Goal: Find specific page/section

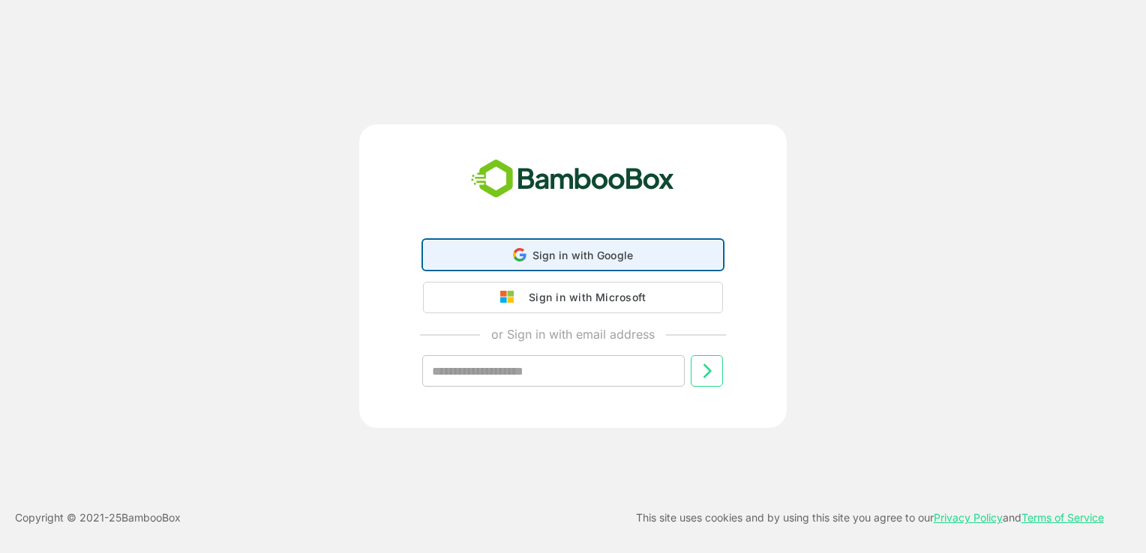
click at [521, 265] on div "Sign in with Google Sign in with Google. Opens in new tab" at bounding box center [573, 255] width 280 height 28
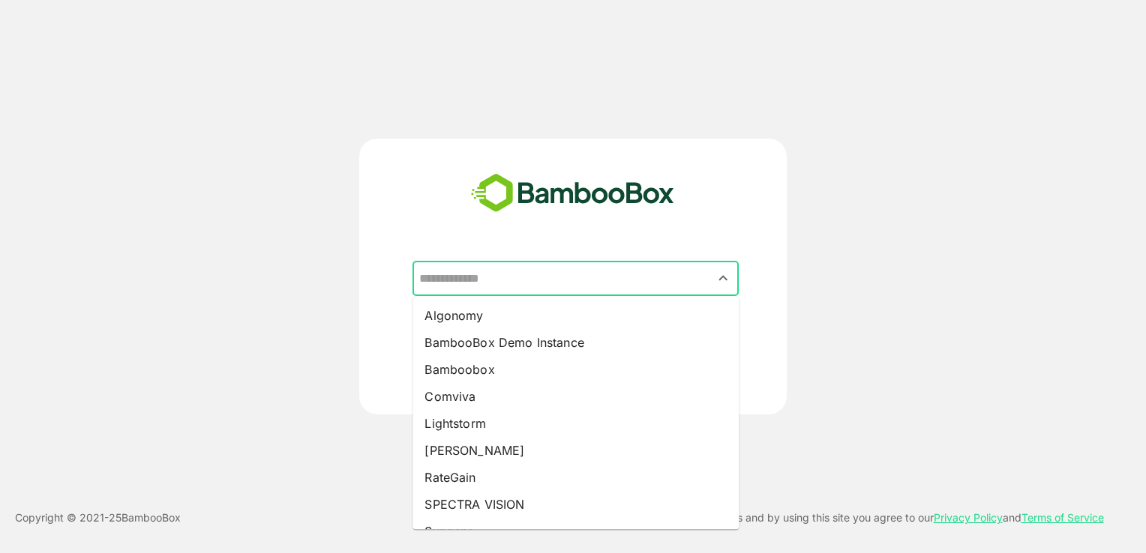
click at [533, 270] on input "text" at bounding box center [575, 279] width 320 height 28
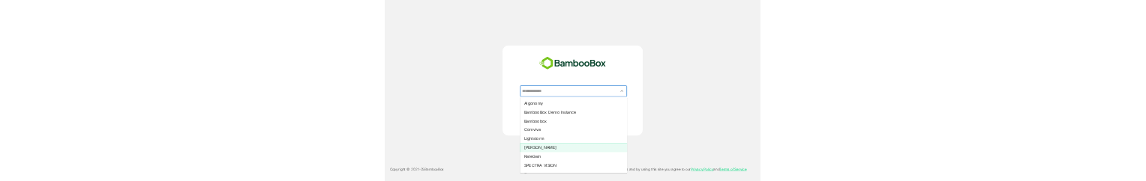
scroll to position [75, 0]
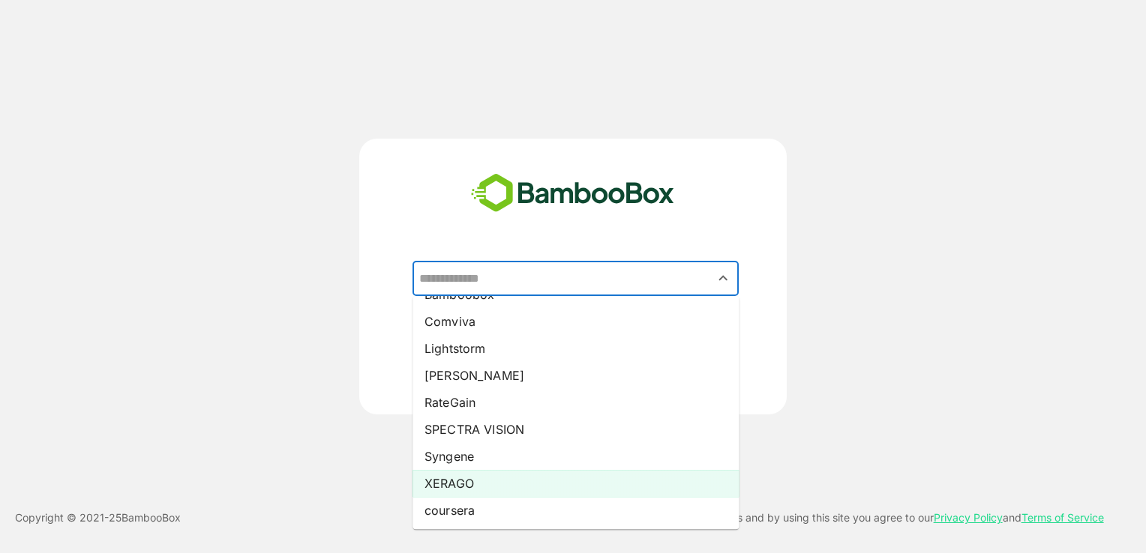
click at [467, 487] on li "XERAGO" at bounding box center [575, 483] width 326 height 27
type input "******"
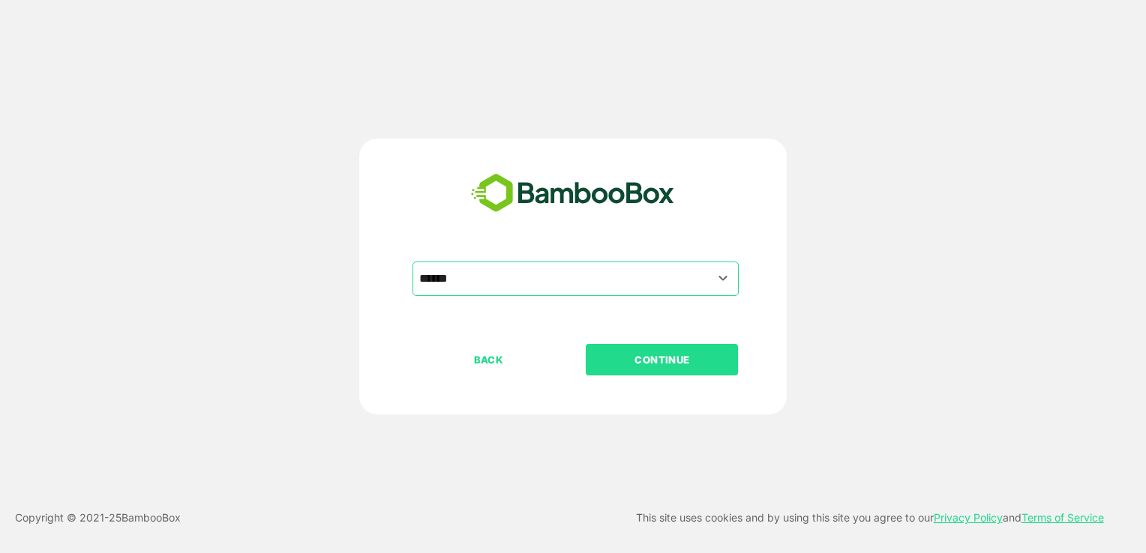
click at [714, 355] on p "CONTINUE" at bounding box center [662, 360] width 150 height 16
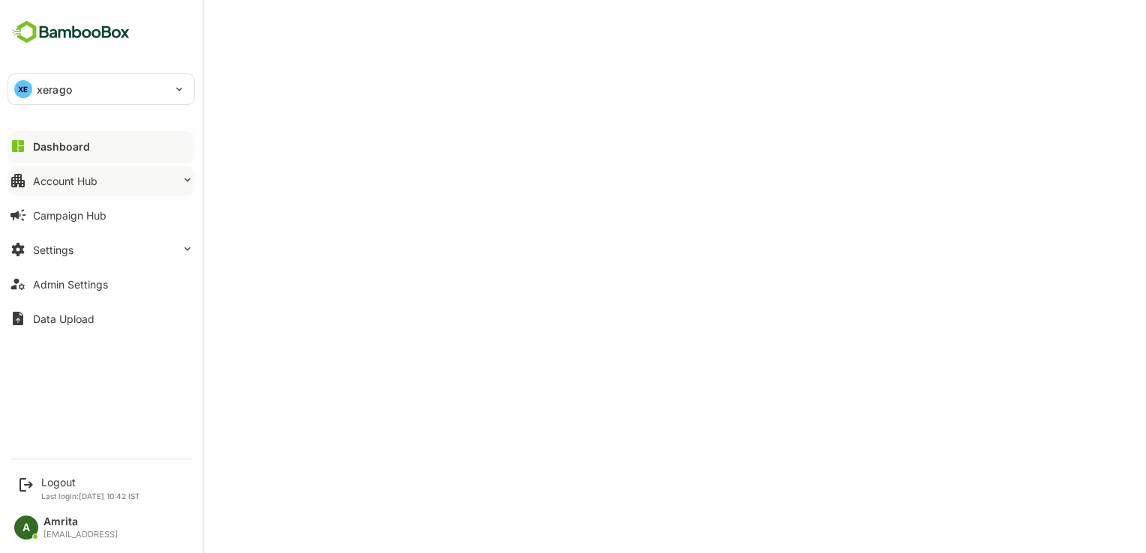
click at [30, 181] on button "Account Hub" at bounding box center [100, 181] width 187 height 30
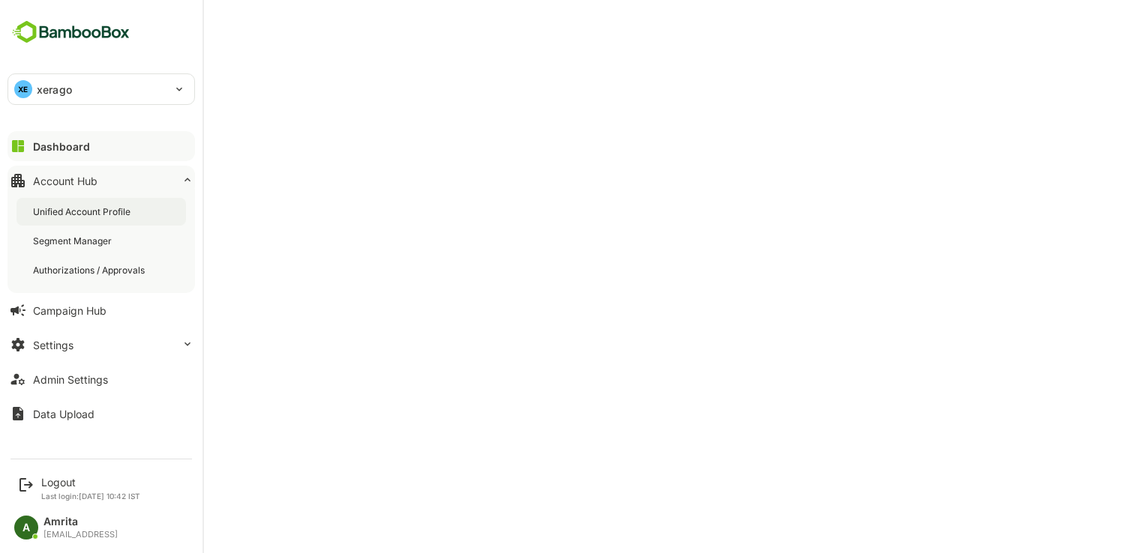
click at [78, 214] on div "Unified Account Profile" at bounding box center [83, 211] width 100 height 13
